Goal: Find specific page/section: Find specific page/section

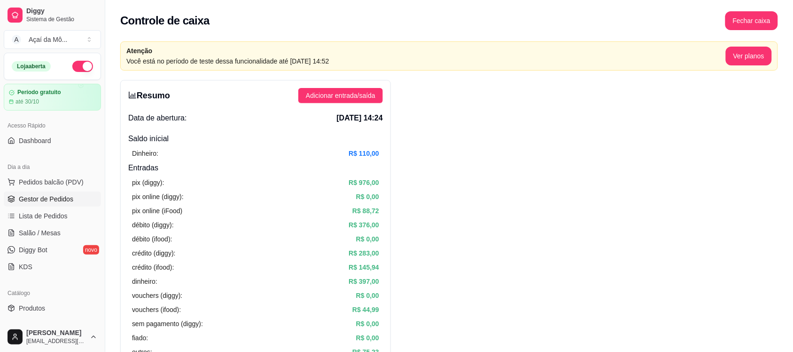
click at [56, 200] on span "Gestor de Pedidos" at bounding box center [46, 198] width 55 height 9
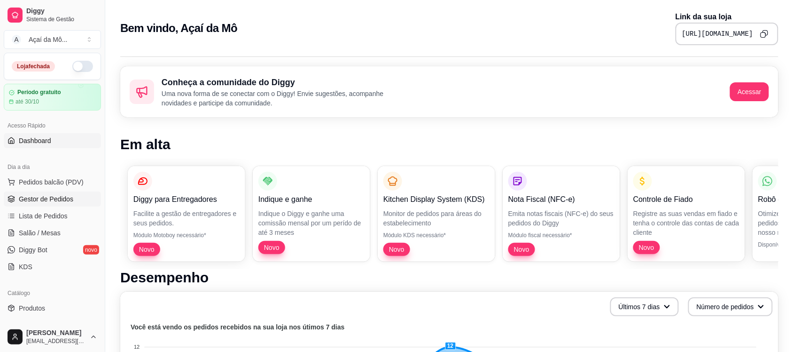
click at [56, 203] on span "Gestor de Pedidos" at bounding box center [46, 198] width 55 height 9
